Goal: Check status: Check status

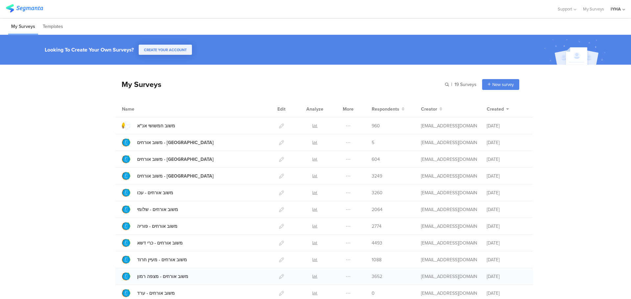
scroll to position [179, 0]
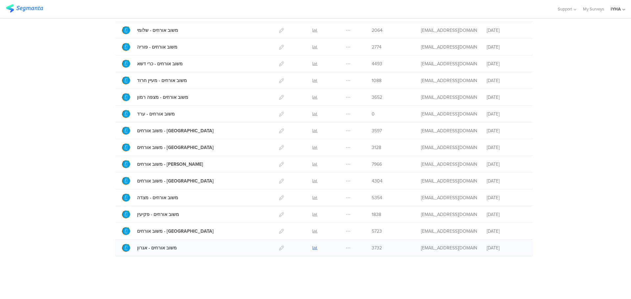
click at [313, 247] on icon at bounding box center [315, 248] width 5 height 5
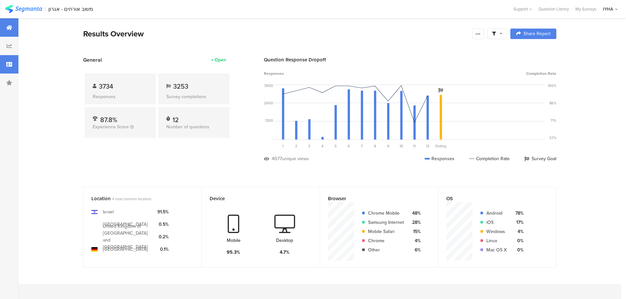
click at [8, 63] on icon at bounding box center [9, 64] width 6 height 5
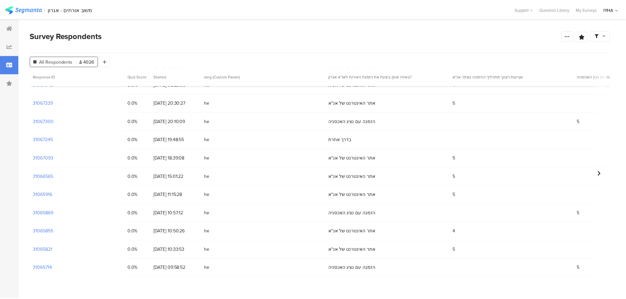
scroll to position [361, 0]
click at [47, 192] on section "31063282" at bounding box center [43, 193] width 20 height 7
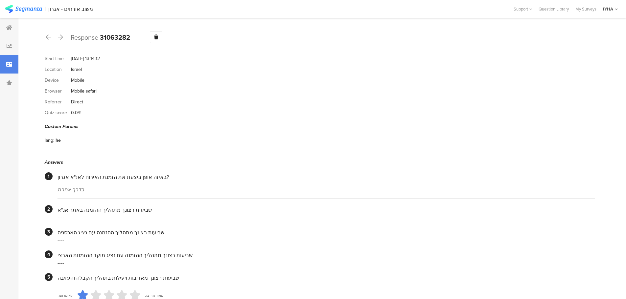
click at [215, 132] on section "Custom Params lang: he" at bounding box center [320, 134] width 550 height 23
